Goal: Find specific page/section

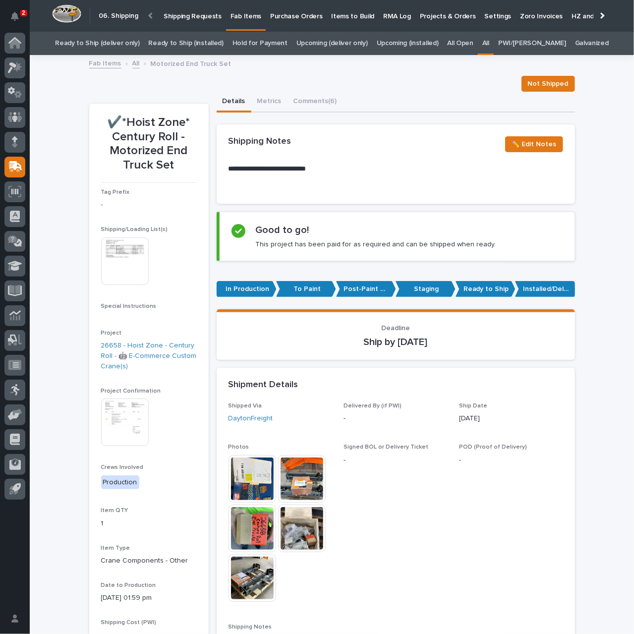
click at [132, 62] on link "All" at bounding box center [135, 62] width 7 height 11
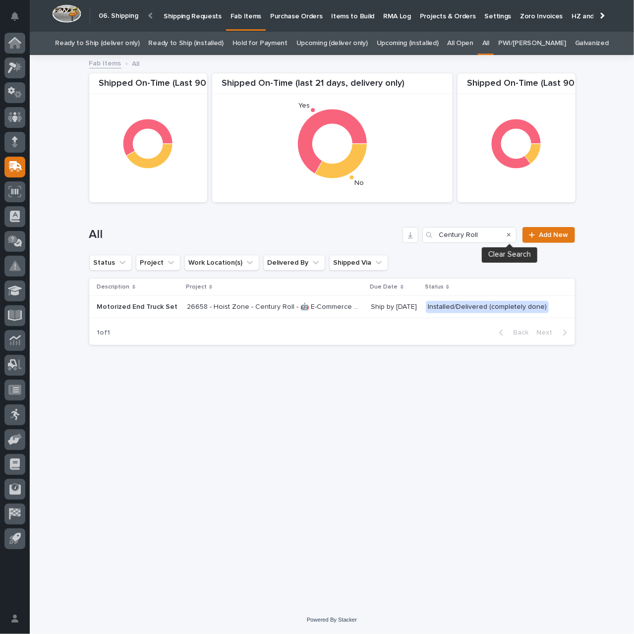
click at [509, 236] on icon "Search" at bounding box center [509, 235] width 4 height 4
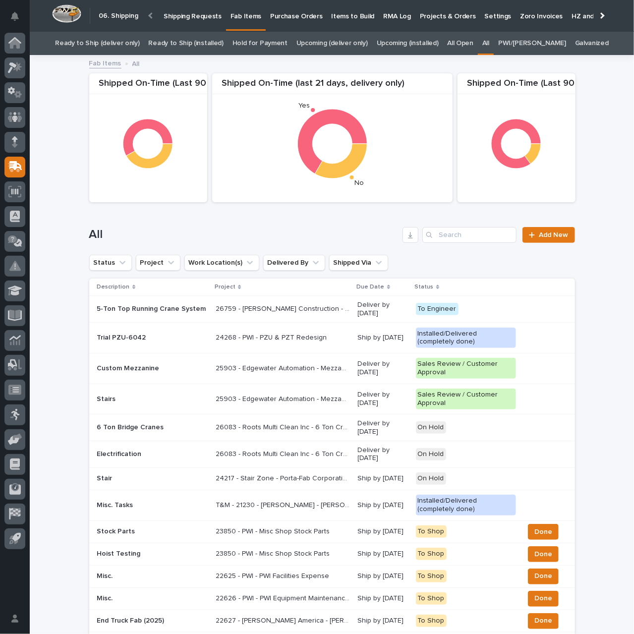
click at [464, 44] on link "All Open" at bounding box center [461, 43] width 26 height 23
